Goal: Find specific page/section: Find specific page/section

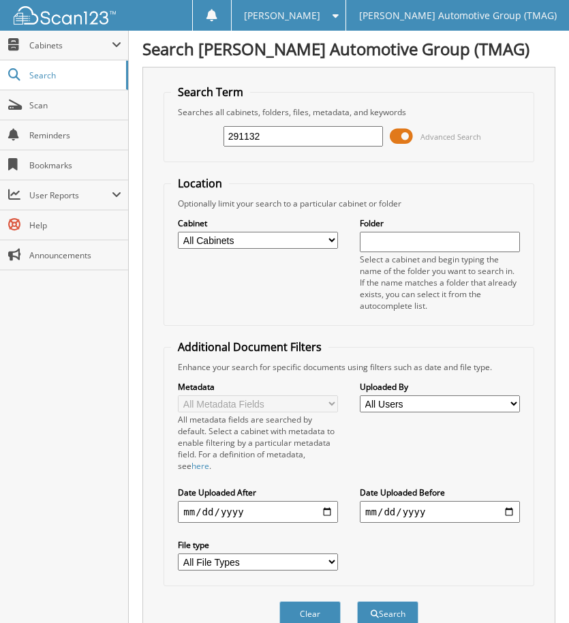
type input "291132"
click at [357, 601] on button "Search" at bounding box center [387, 613] width 61 height 25
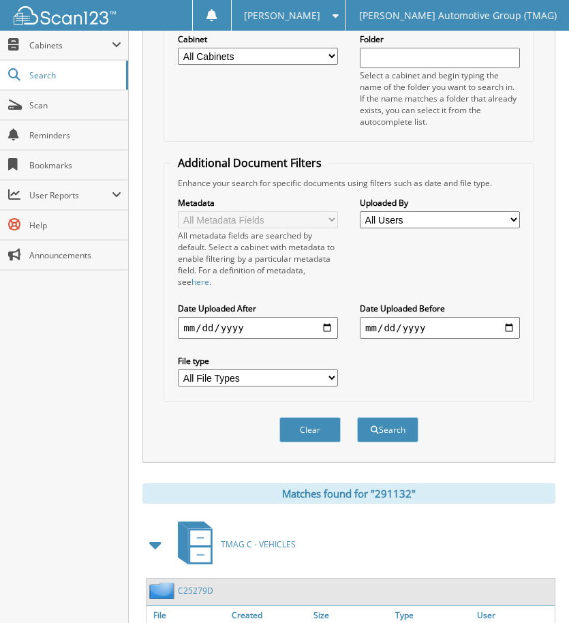
scroll to position [287, 0]
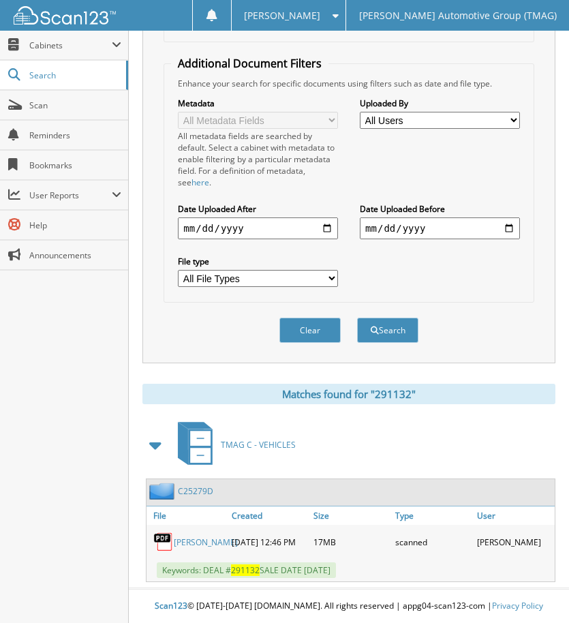
click at [189, 488] on link "C25279D" at bounding box center [195, 491] width 35 height 12
